Goal: Transaction & Acquisition: Purchase product/service

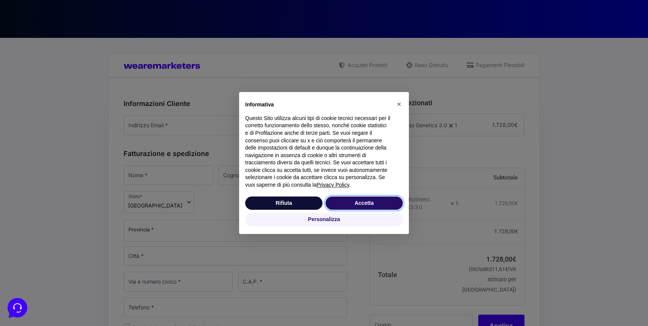
click at [381, 198] on button "Accetta" at bounding box center [364, 204] width 77 height 14
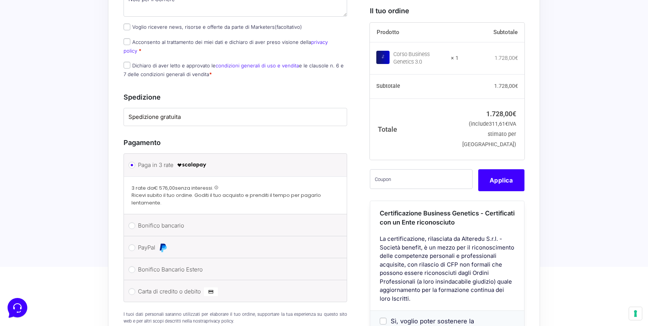
scroll to position [480, 0]
click at [175, 287] on label "Carta di credito o debito" at bounding box center [234, 292] width 192 height 11
click at [135, 289] on input "Carta di credito o debito" at bounding box center [132, 292] width 7 height 7
radio input "true"
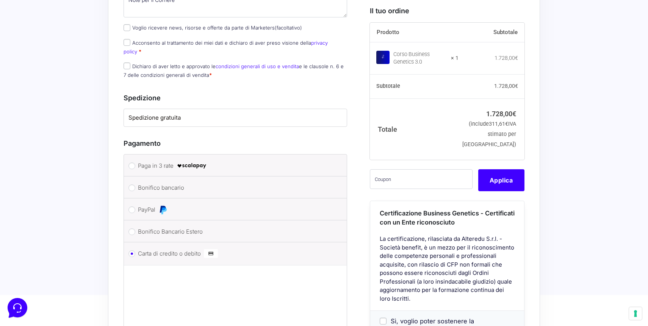
click at [184, 162] on img at bounding box center [192, 166] width 30 height 9
click at [135, 163] on input "Paga in 3 rate" at bounding box center [132, 166] width 7 height 7
radio input "true"
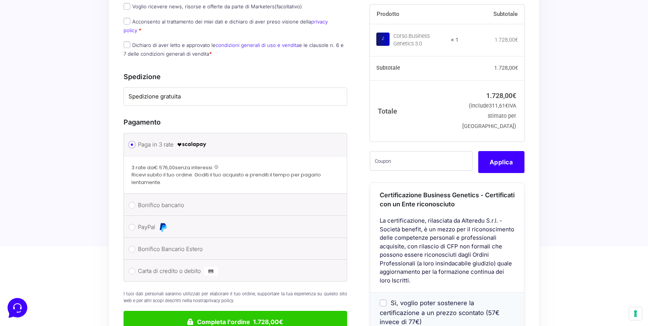
scroll to position [443, 0]
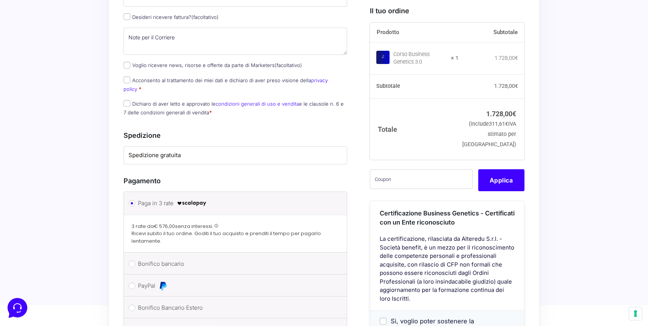
drag, startPoint x: 161, startPoint y: 193, endPoint x: 217, endPoint y: 206, distance: 56.8
click at [217, 223] on div "3 rate da € 576,00 senza interessi. Ricevi subito il tuo ordine. Goditi il tuo …" at bounding box center [236, 234] width 208 height 22
click at [217, 230] on span "Ricevi subito il tuo ordine. Goditi il tuo acquisto e prenditi il tempo per pag…" at bounding box center [236, 237] width 208 height 15
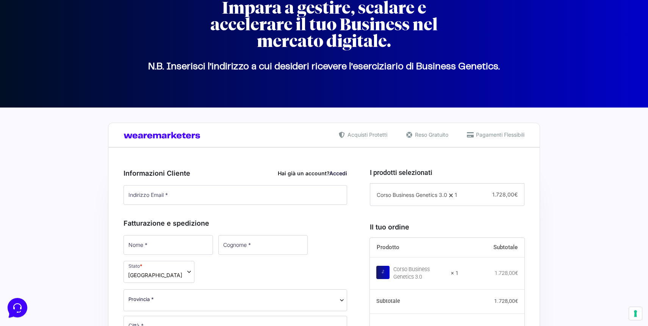
scroll to position [0, 0]
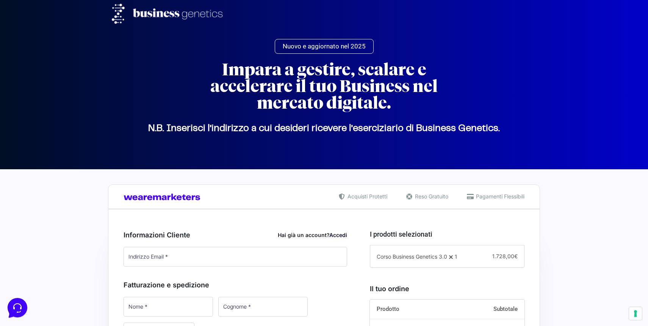
click at [179, 13] on img at bounding box center [170, 14] width 117 height 20
click at [332, 49] on span "Nuovo e aggiornato nel 2025" at bounding box center [324, 46] width 83 height 6
